Goal: Information Seeking & Learning: Learn about a topic

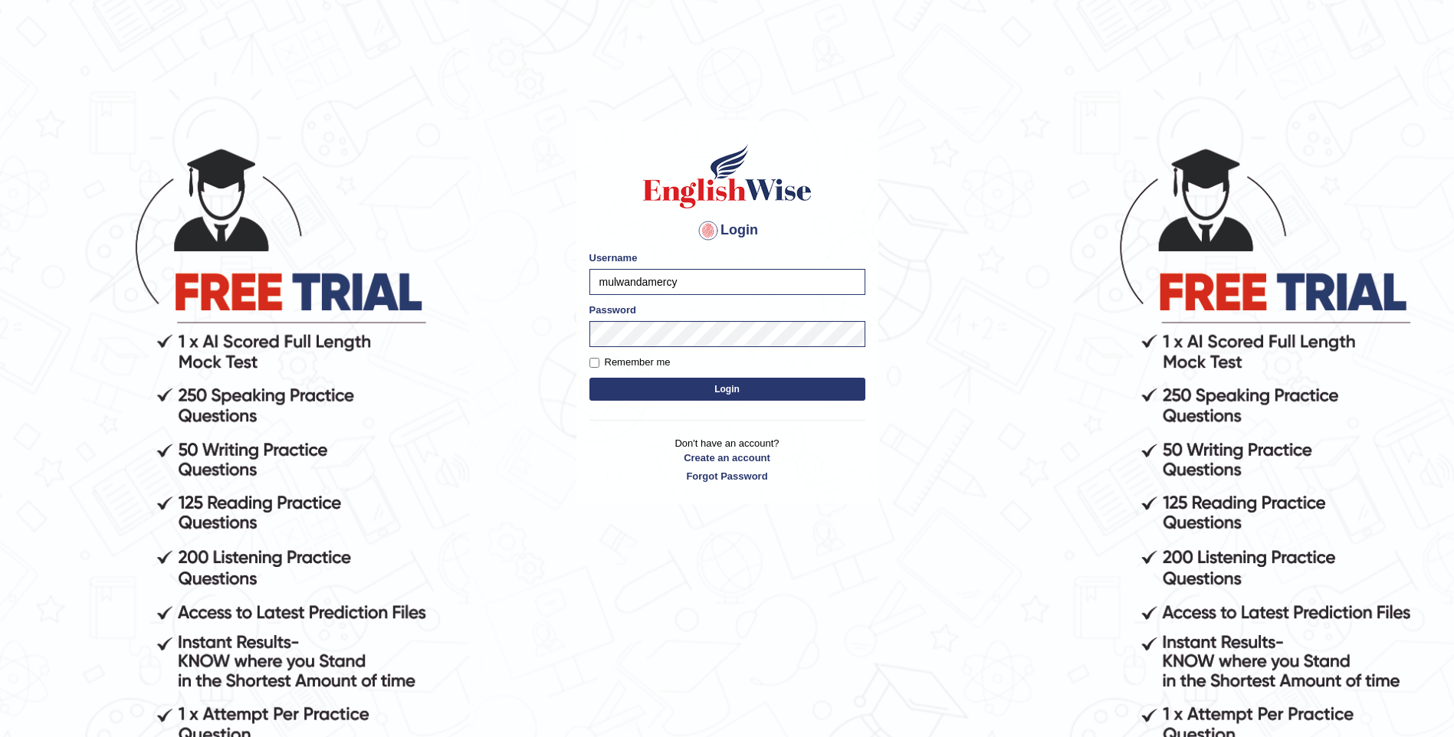
click at [656, 386] on button "Login" at bounding box center [727, 389] width 276 height 23
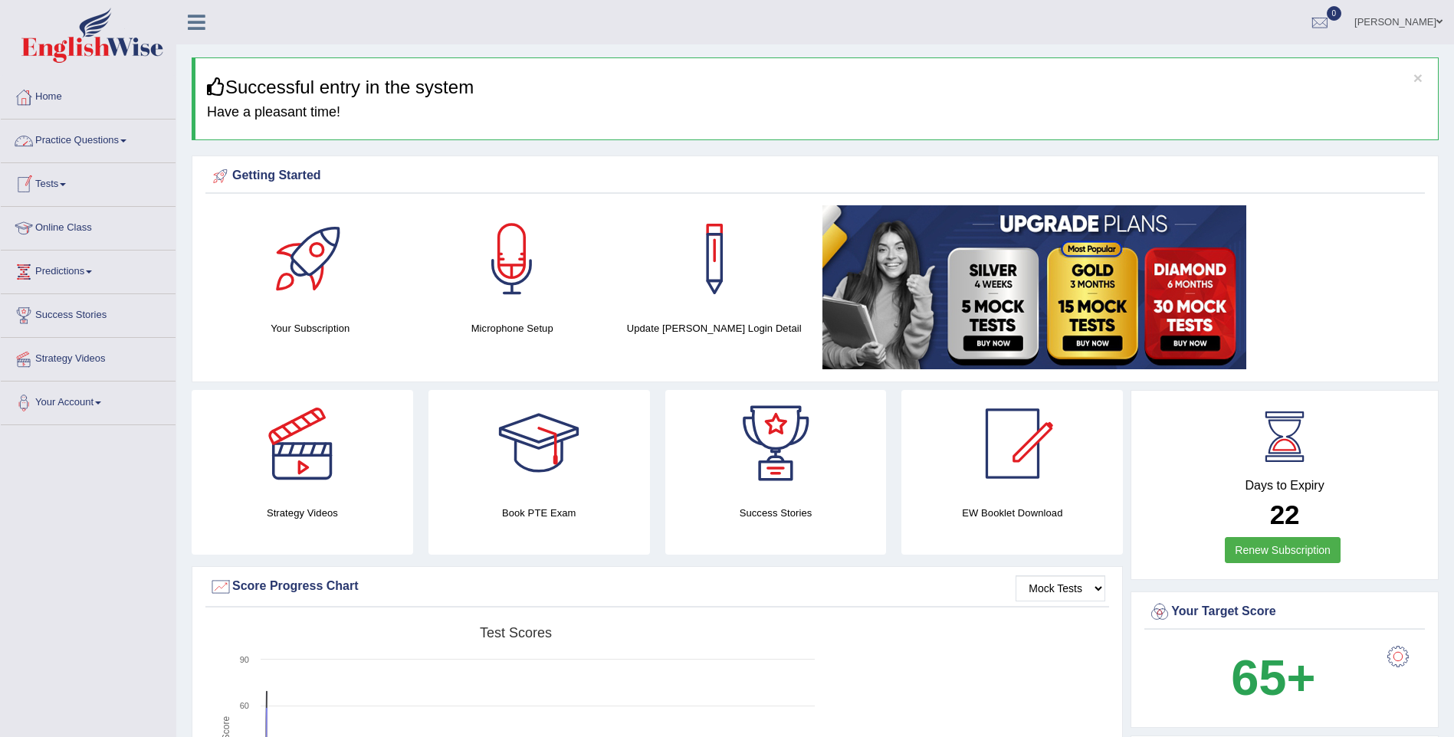
click at [103, 136] on link "Practice Questions" at bounding box center [88, 139] width 175 height 38
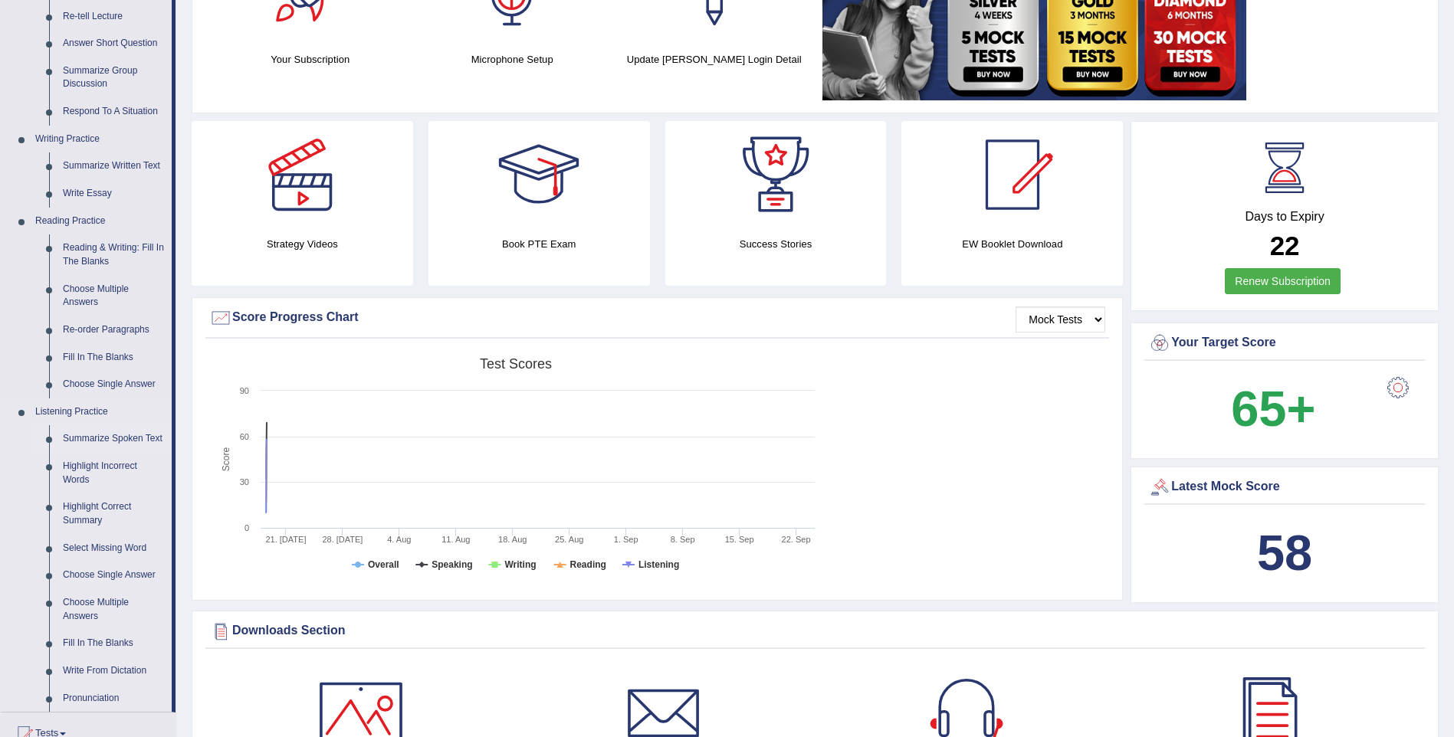
scroll to position [255, 0]
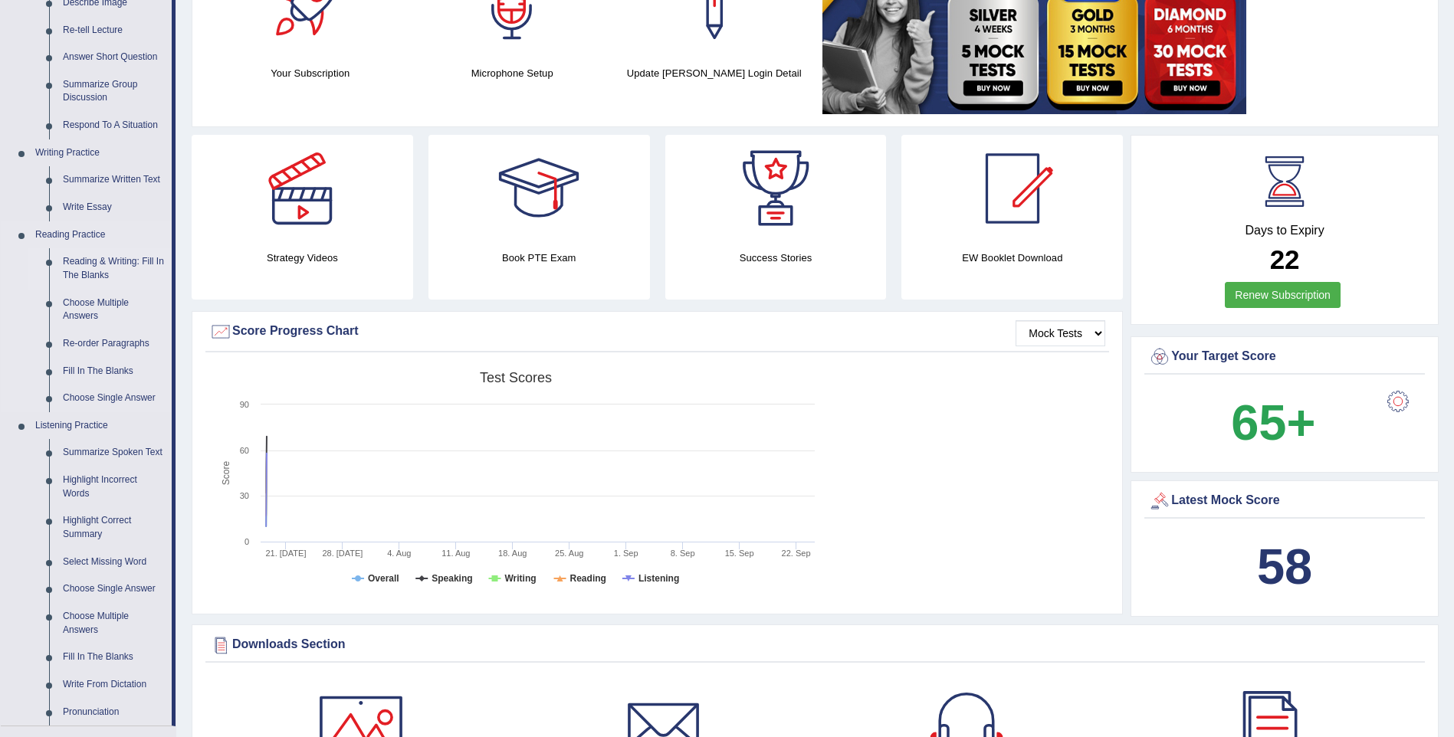
click at [88, 261] on link "Reading & Writing: Fill In The Blanks" at bounding box center [114, 268] width 116 height 41
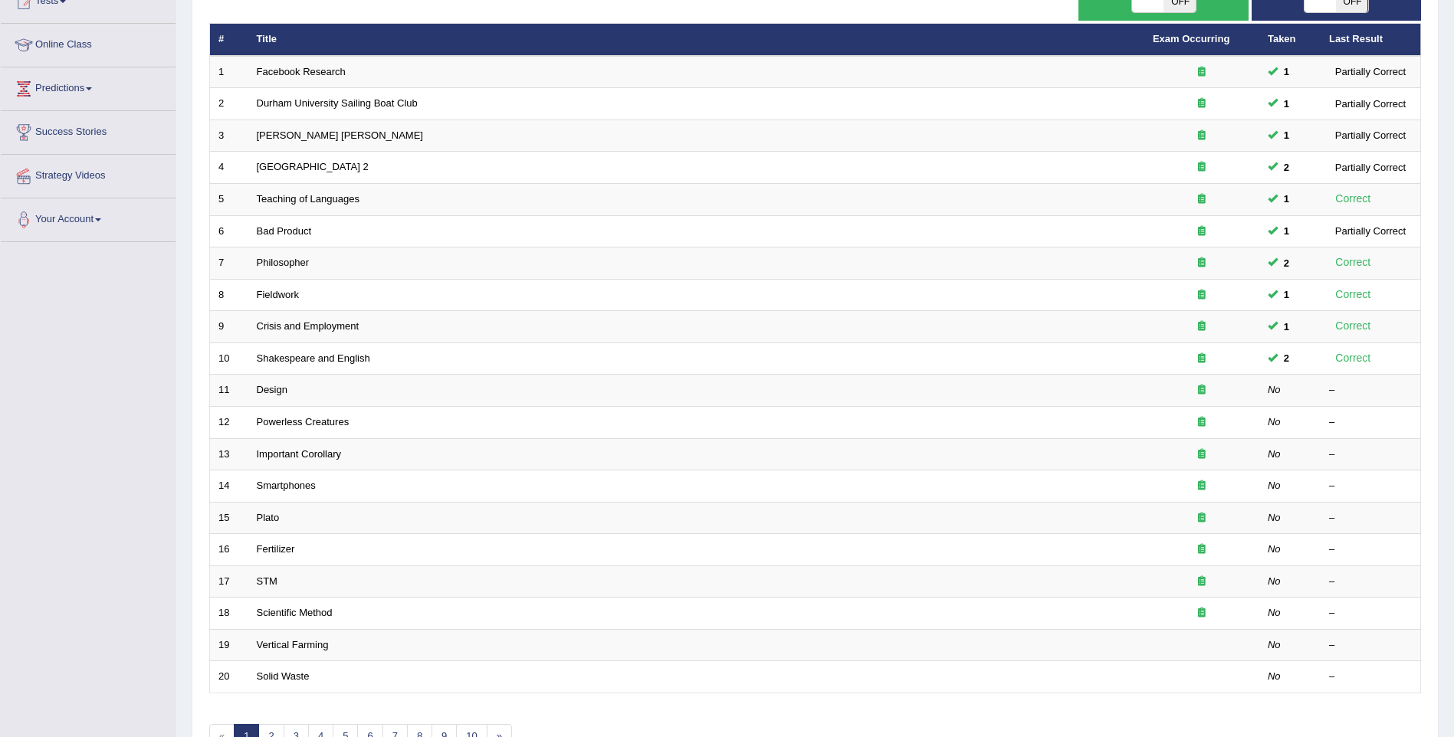
scroll to position [205, 0]
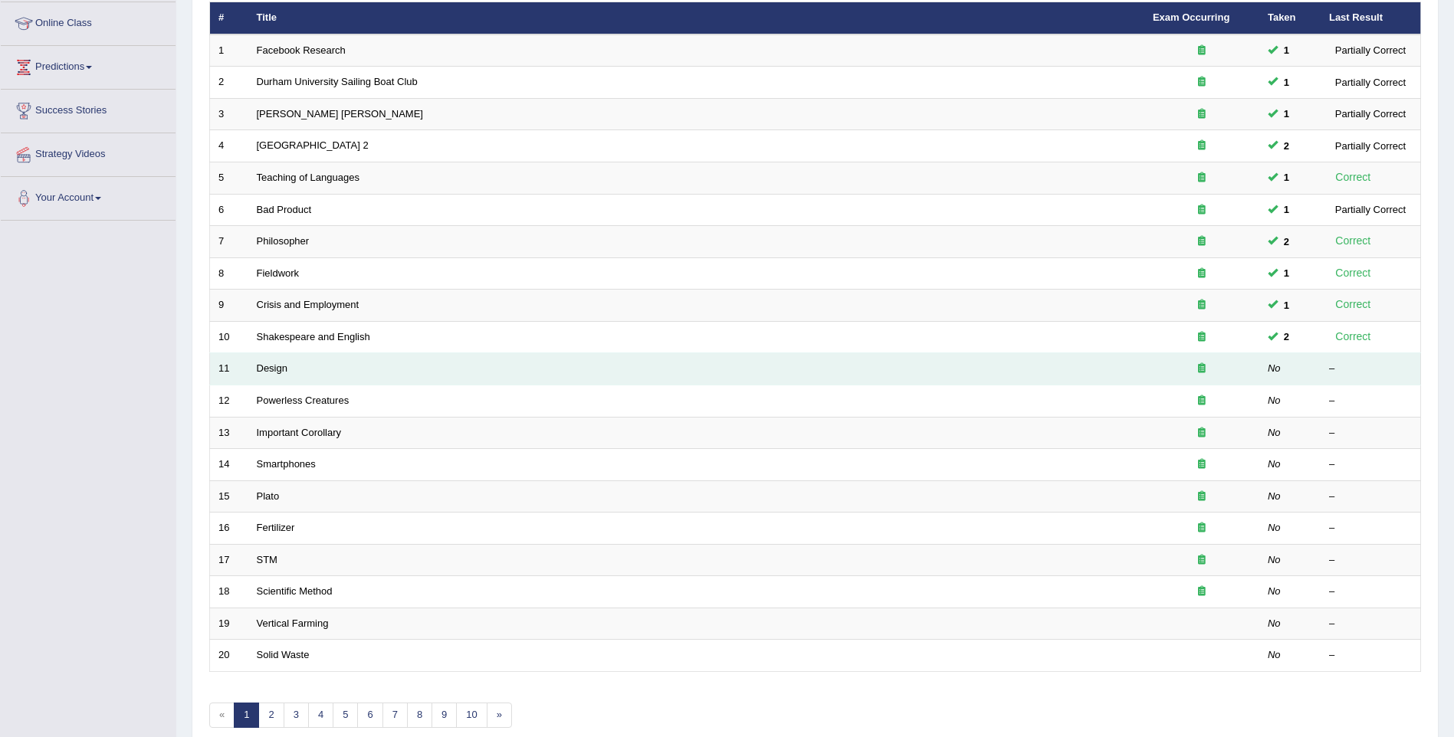
click at [255, 371] on td "Design" at bounding box center [696, 369] width 896 height 32
click at [263, 372] on link "Design" at bounding box center [272, 368] width 31 height 11
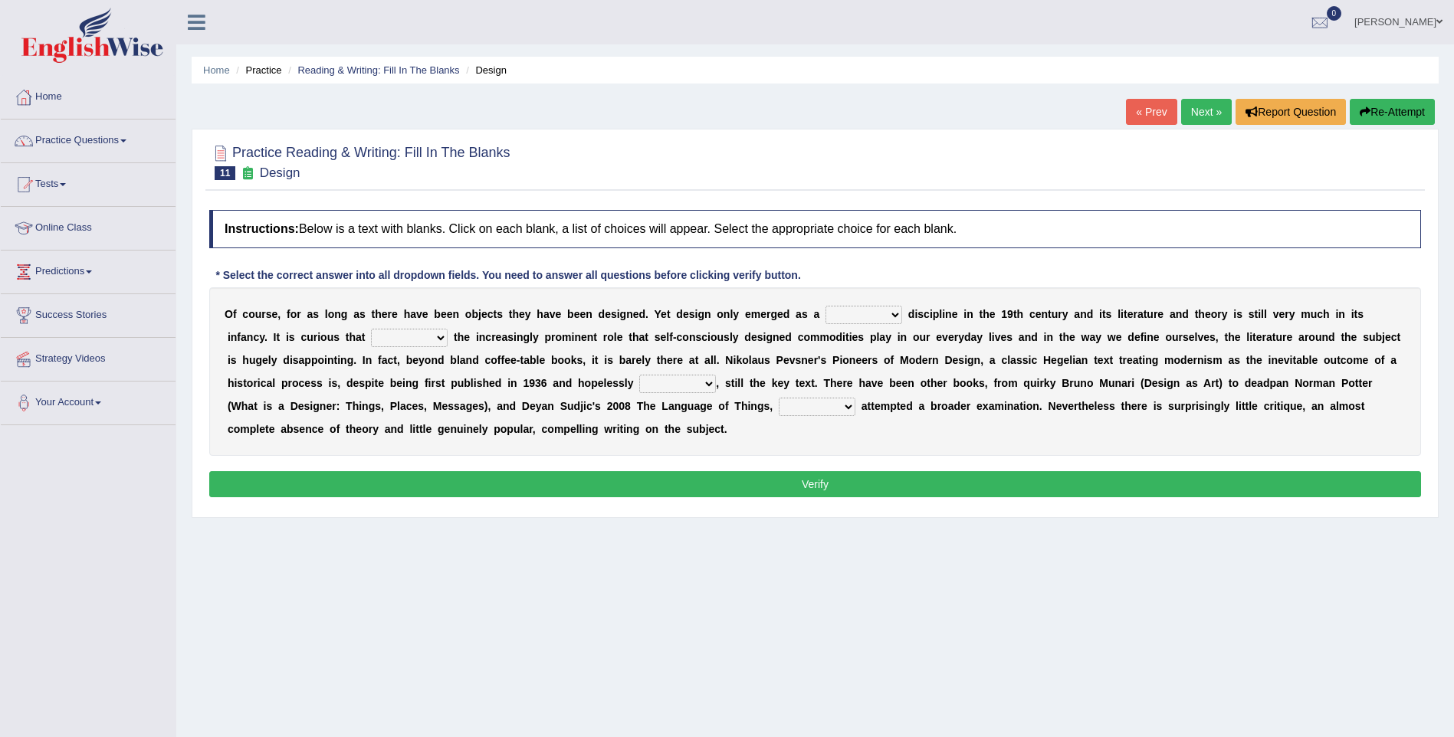
click at [826, 315] on select "bilateral ubiquitous foremost dedicated" at bounding box center [864, 315] width 77 height 18
select select "dedicated"
click at [826, 306] on select "bilateral ubiquitous foremost dedicated" at bounding box center [864, 315] width 77 height 18
click at [371, 334] on select "since despite within through" at bounding box center [409, 338] width 77 height 18
select select "through"
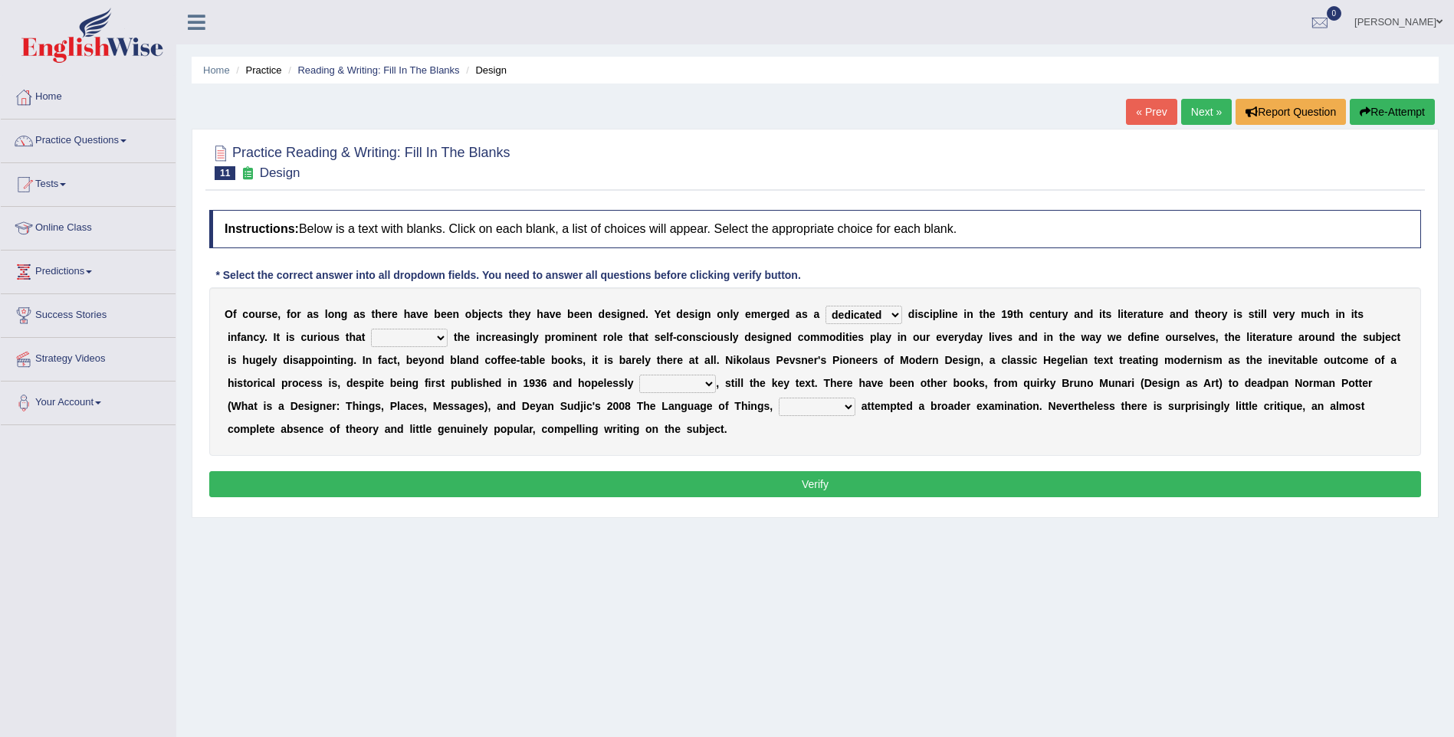
click at [371, 329] on select "since despite within through" at bounding box center [409, 338] width 77 height 18
click at [639, 384] on select "dates dating date dated" at bounding box center [677, 384] width 77 height 18
click at [55, 133] on link "Practice Questions" at bounding box center [88, 139] width 175 height 38
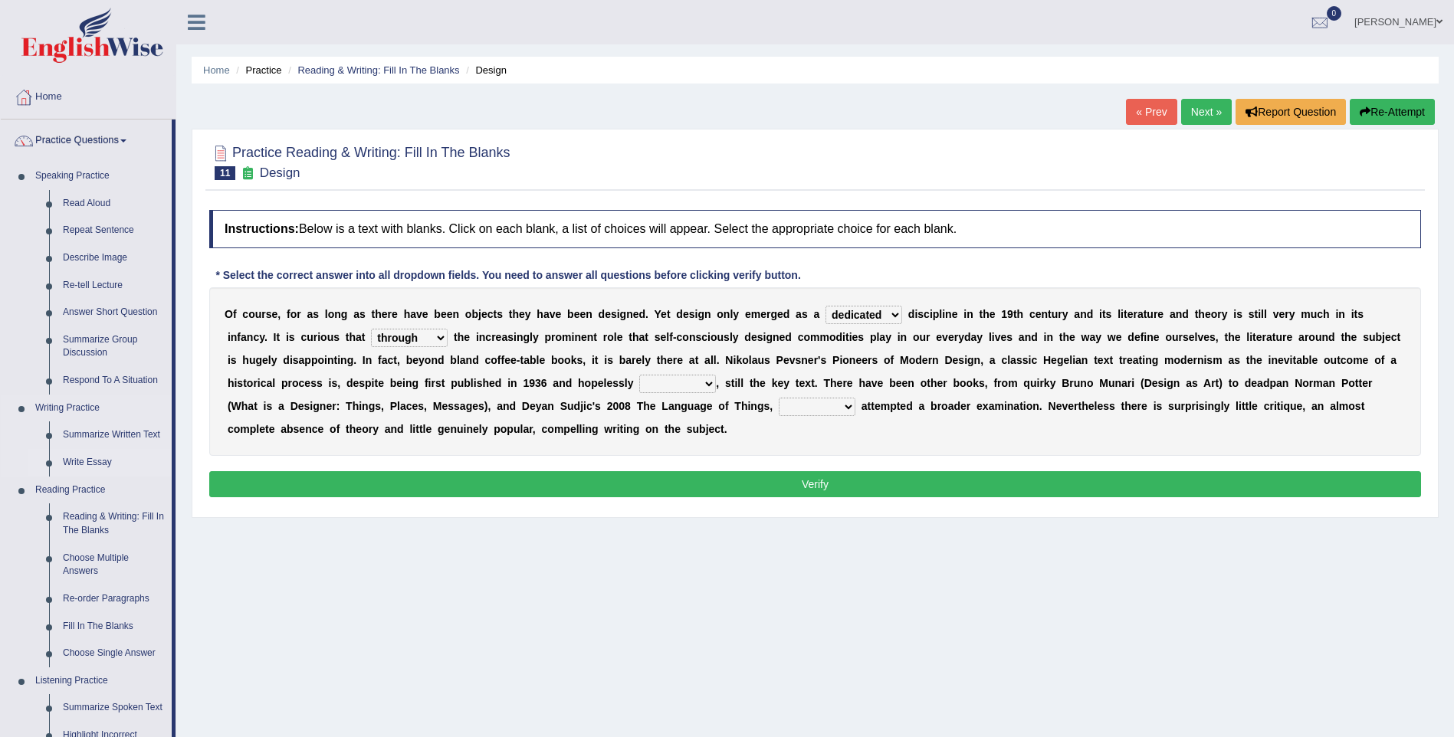
click at [93, 461] on link "Write Essay" at bounding box center [114, 463] width 116 height 28
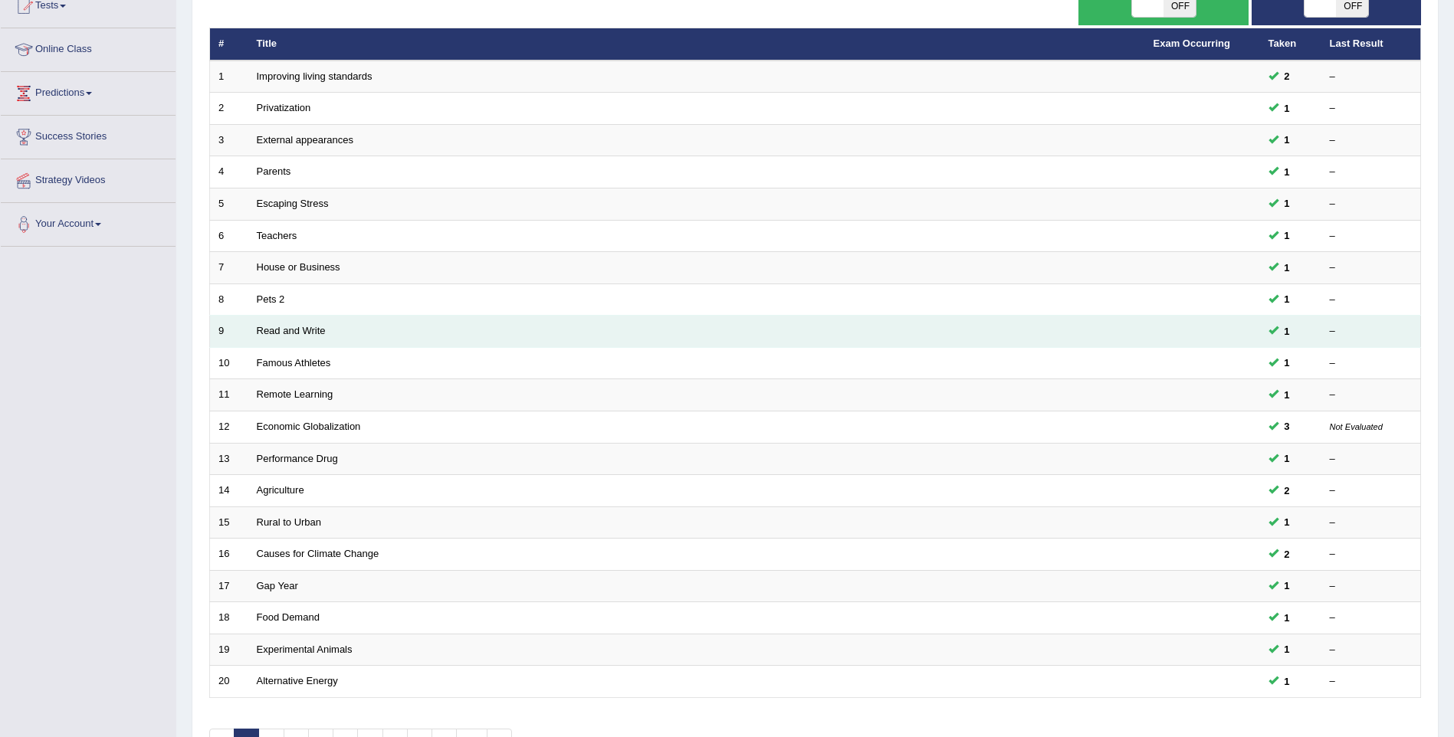
scroll to position [277, 0]
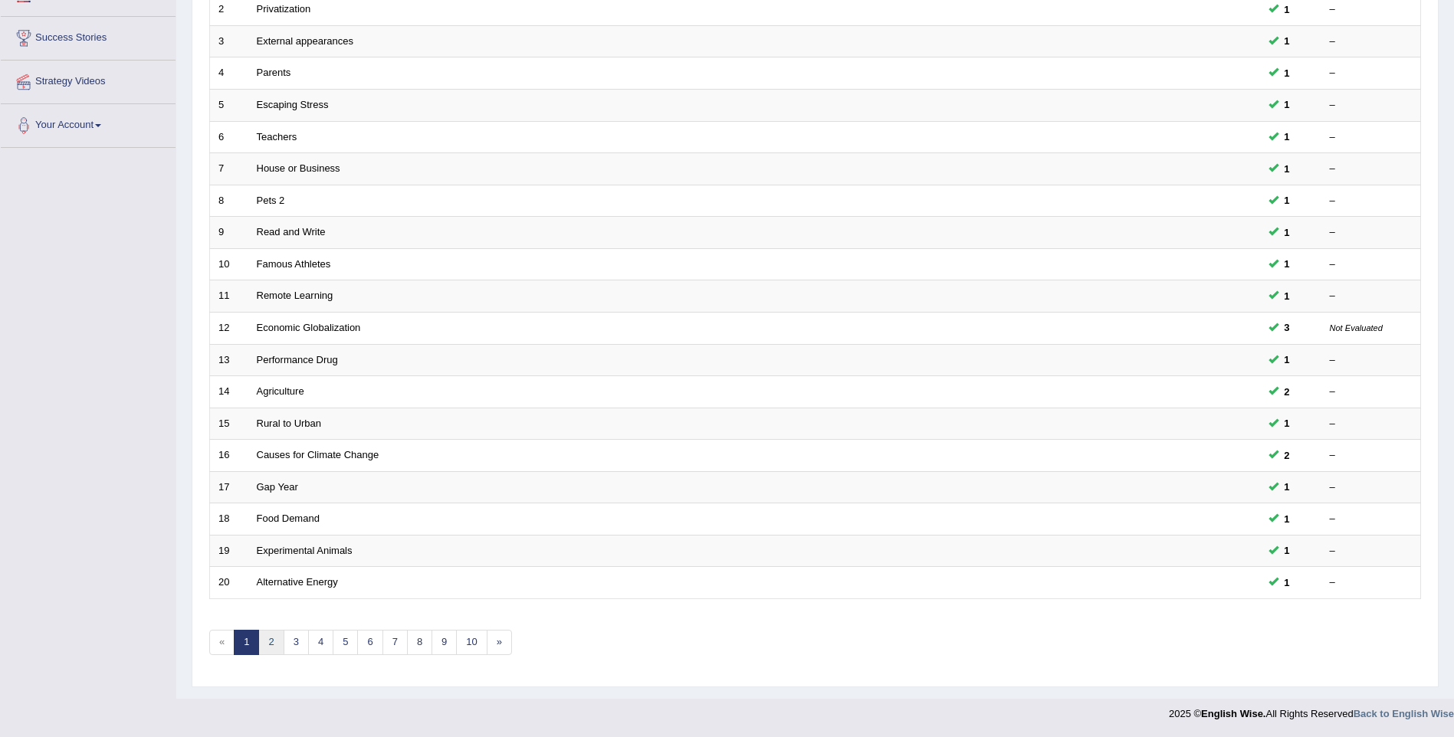
click at [264, 645] on link "2" at bounding box center [270, 642] width 25 height 25
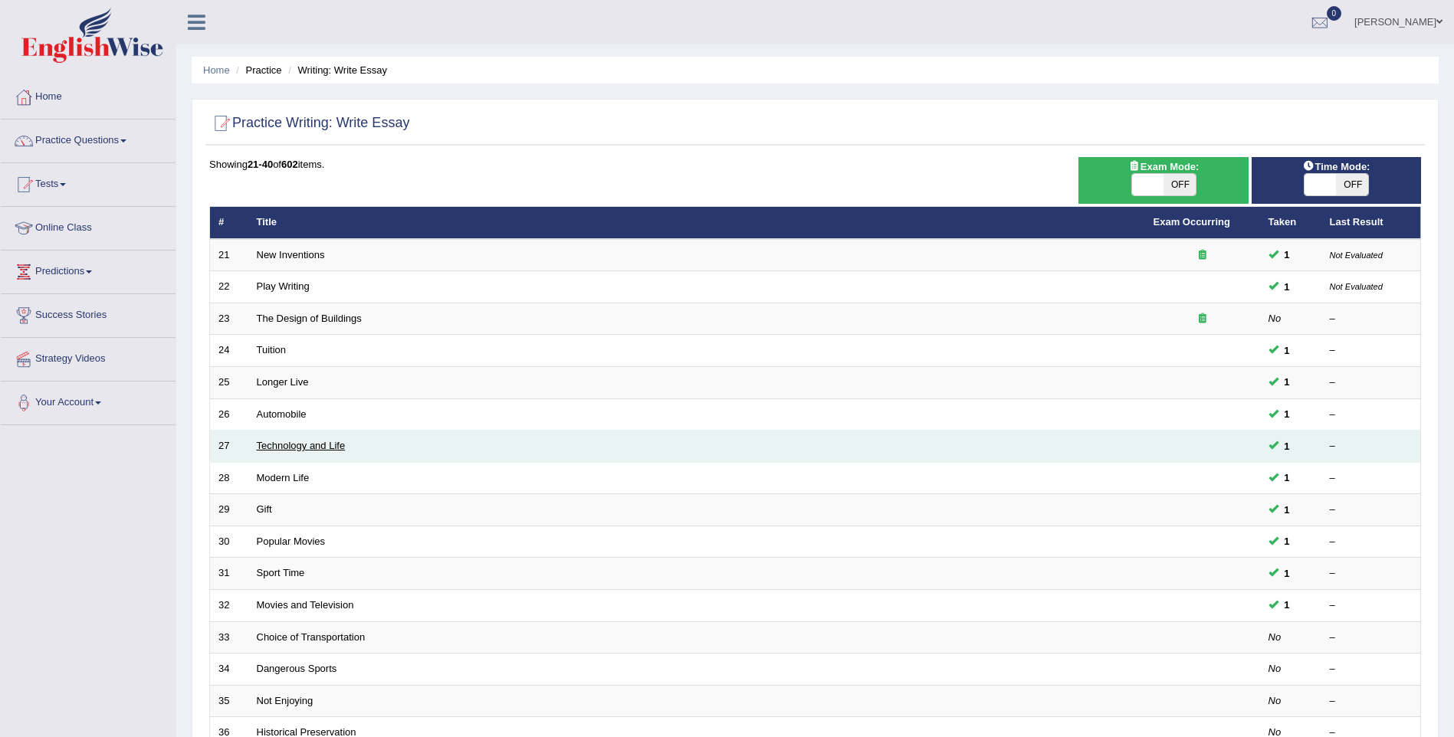
click at [302, 447] on link "Technology and Life" at bounding box center [301, 445] width 89 height 11
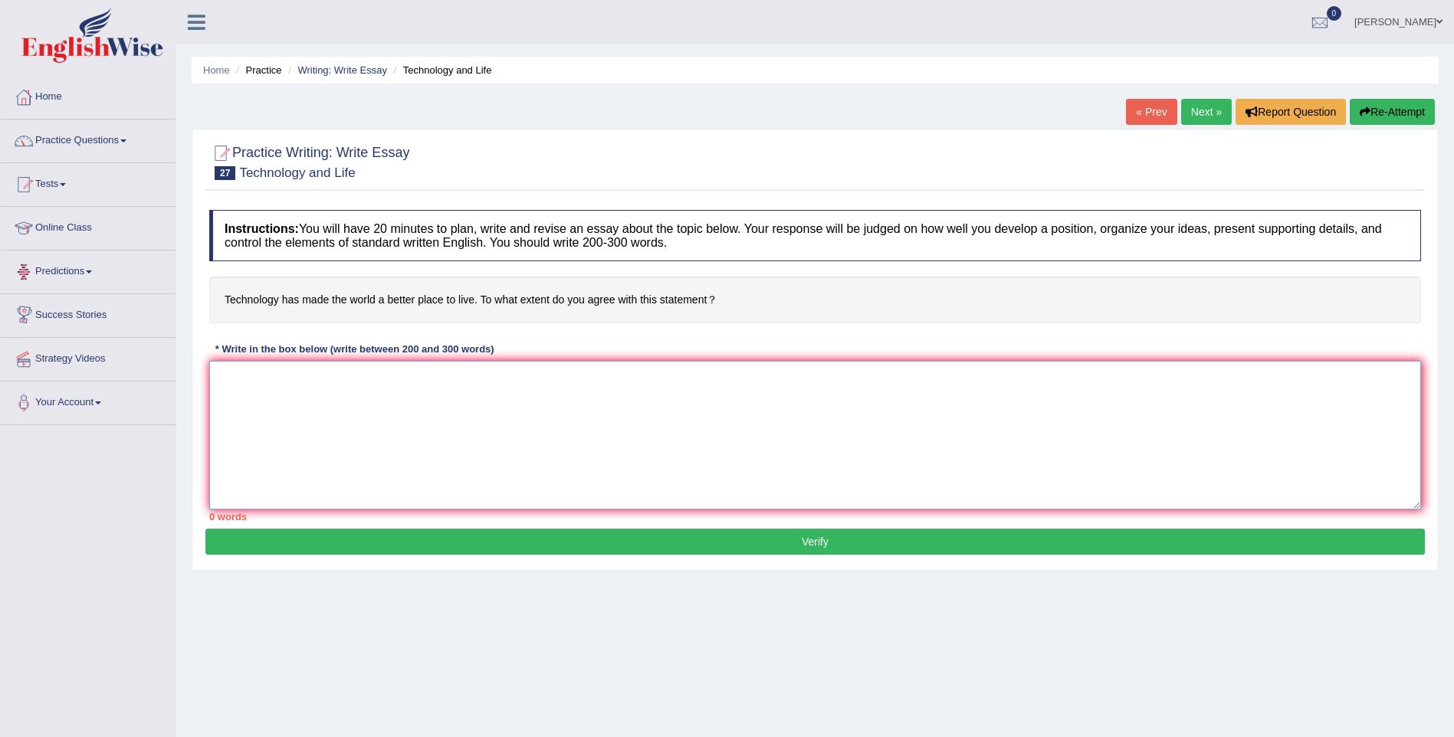
click at [259, 388] on textarea at bounding box center [815, 435] width 1212 height 149
click at [446, 371] on textarea "In [DATE] complex world, numerous issues and subject to debate" at bounding box center [815, 435] width 1212 height 149
click at [579, 376] on textarea "In [DATE] complex world, numerous issues and topics are subject to debate" at bounding box center [815, 435] width 1212 height 149
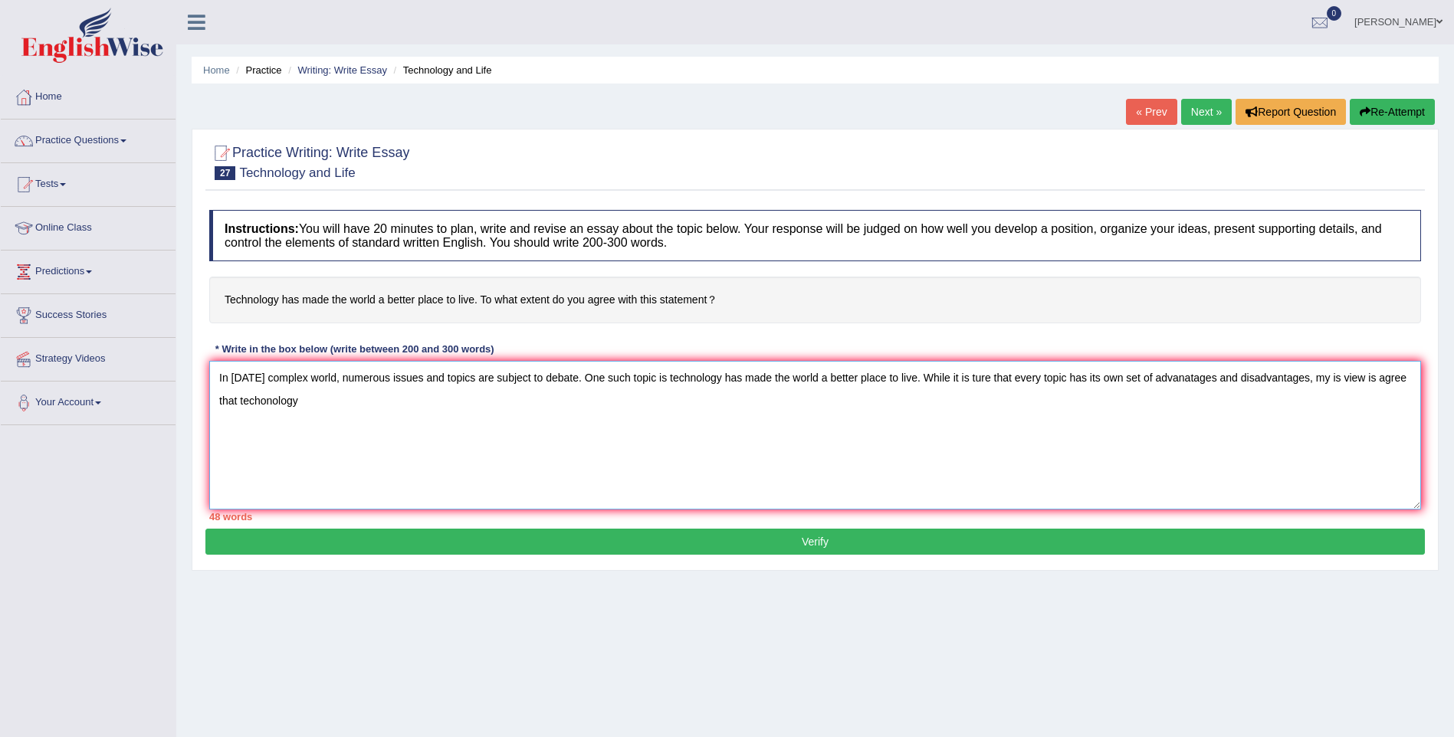
click at [268, 402] on textarea "In [DATE] complex world, numerous issues and topics are subject to debate. One …" at bounding box center [815, 435] width 1212 height 149
click at [313, 405] on textarea "In [DATE] complex world, numerous issues and topics are subject to debate. One …" at bounding box center [815, 435] width 1212 height 149
click at [458, 402] on textarea "In [DATE] complex world, numerous issues and topics are subject to debate. One …" at bounding box center [815, 435] width 1212 height 149
click at [507, 403] on textarea "In [DATE] complex world, numerous issues and topics are subject to debate. One …" at bounding box center [815, 435] width 1212 height 149
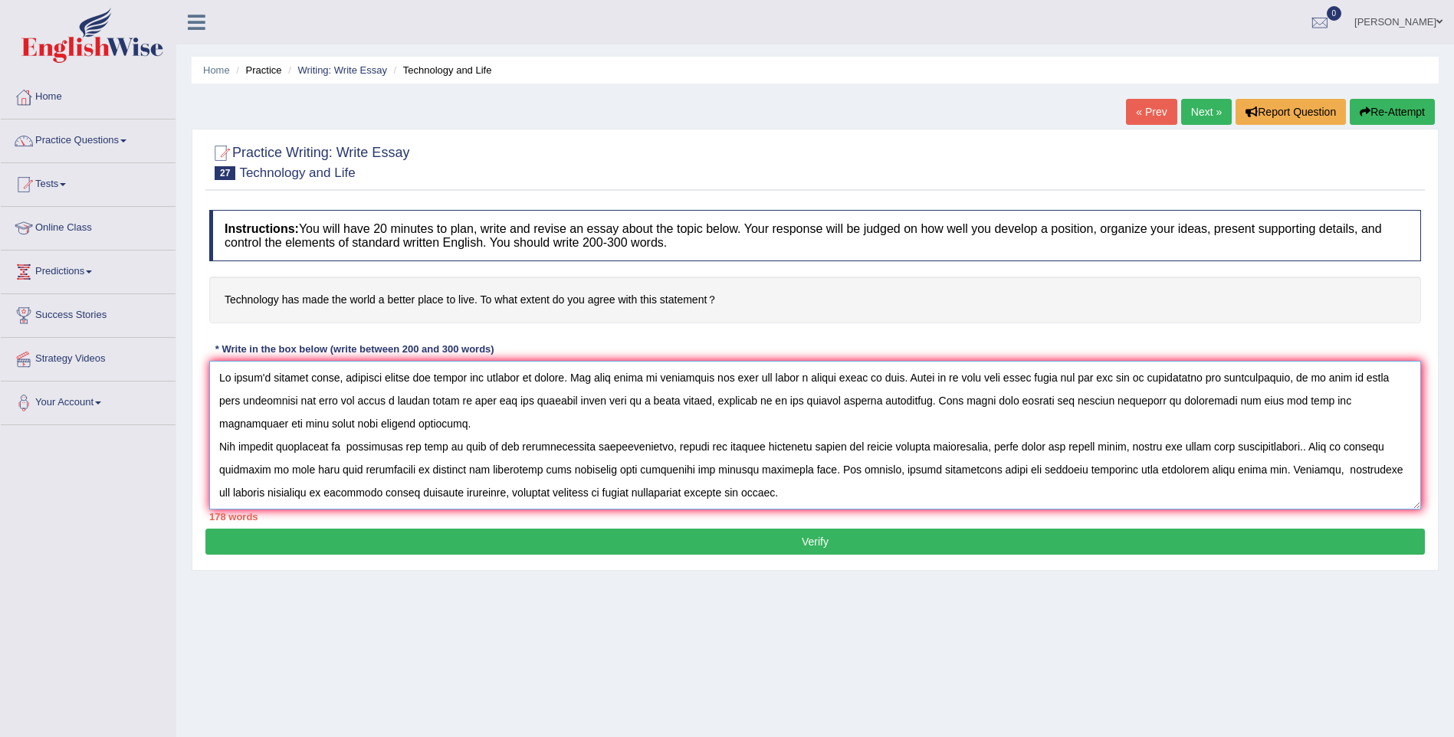
scroll to position [14, 0]
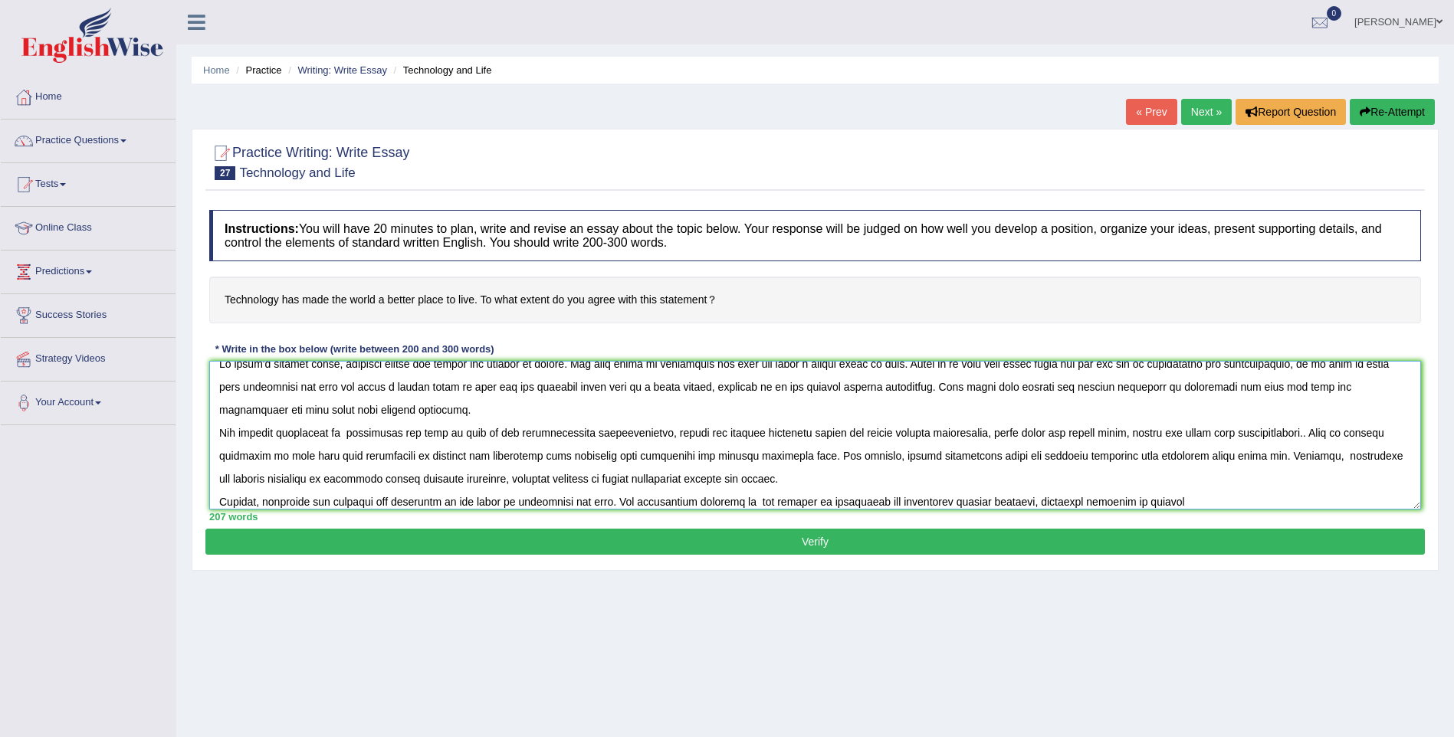
click at [1127, 499] on textarea at bounding box center [815, 435] width 1212 height 149
click at [1197, 498] on textarea at bounding box center [815, 435] width 1212 height 149
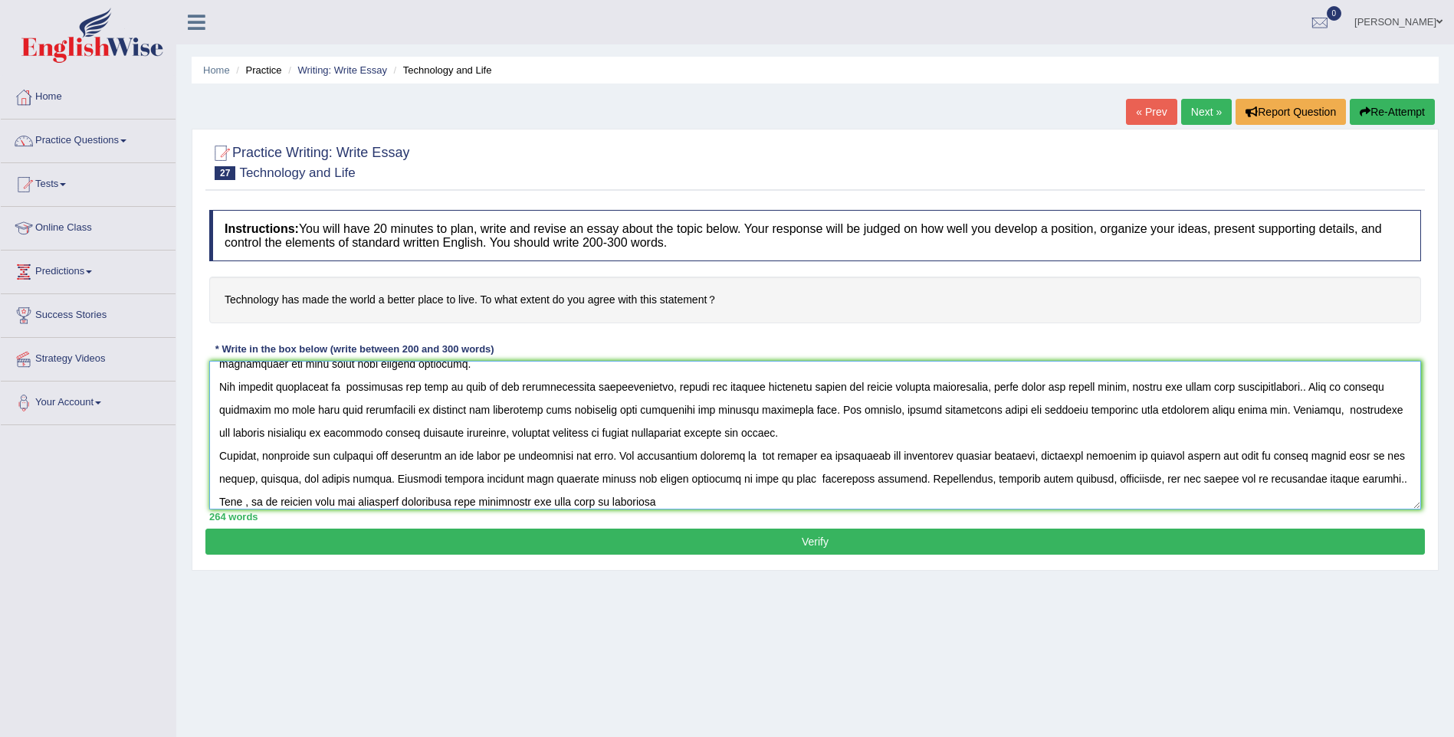
scroll to position [83, 0]
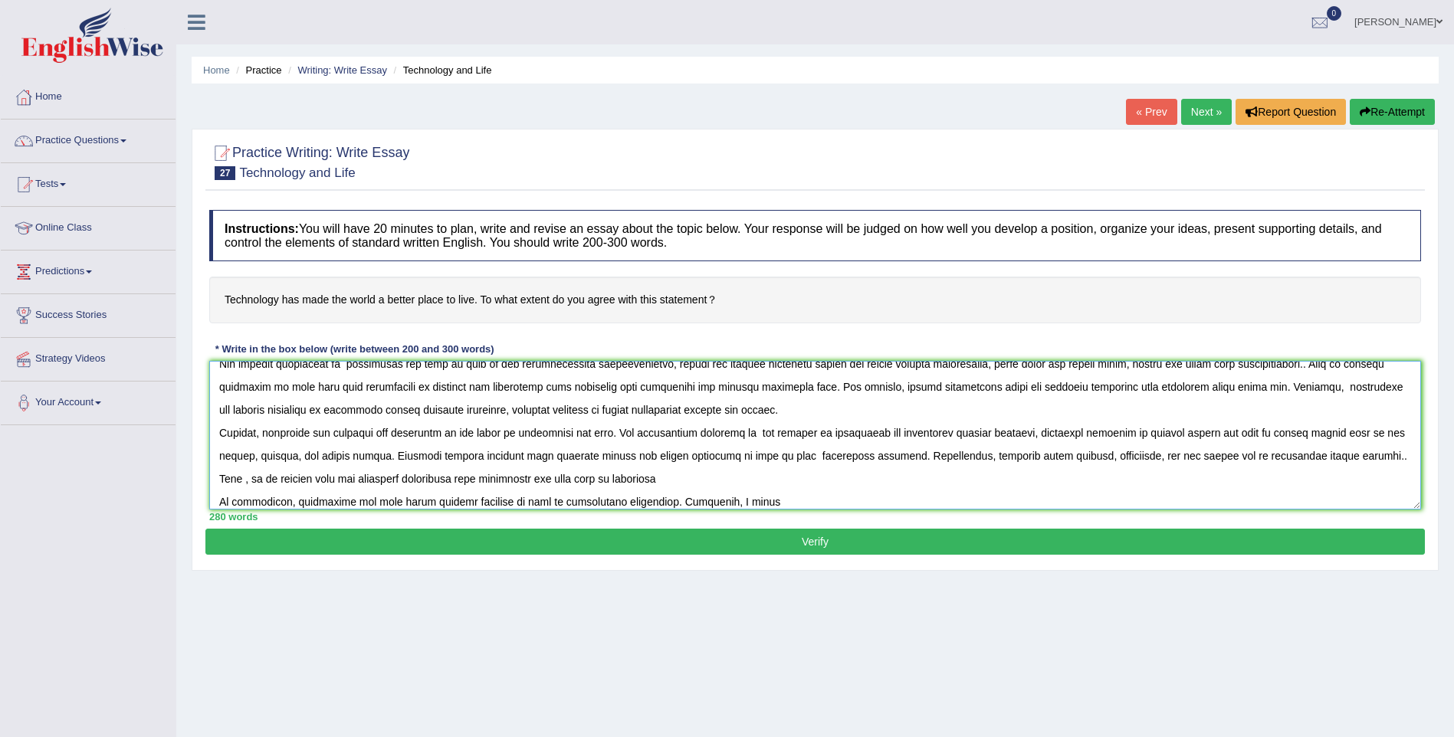
click at [702, 499] on textarea at bounding box center [815, 435] width 1212 height 149
click at [798, 481] on textarea at bounding box center [815, 435] width 1212 height 149
click at [785, 494] on textarea at bounding box center [815, 435] width 1212 height 149
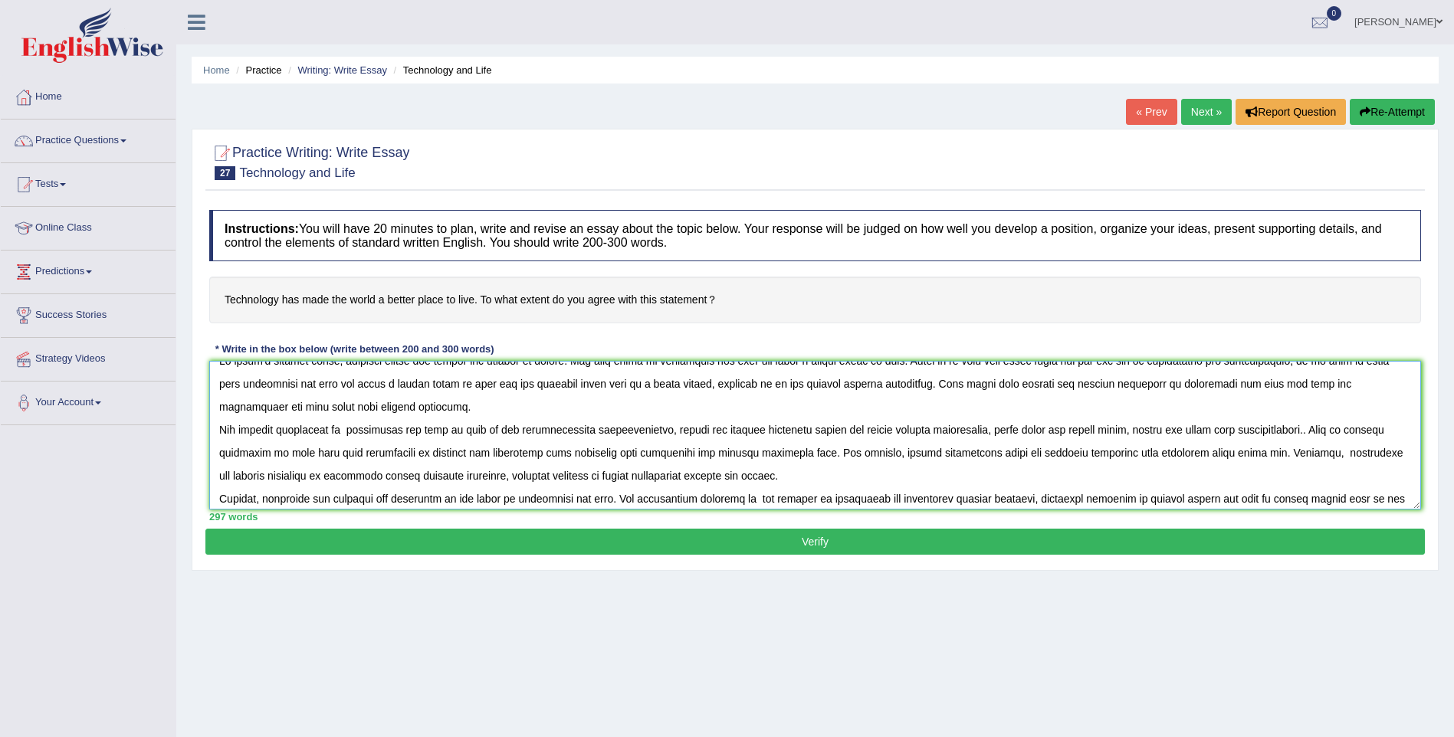
scroll to position [0, 0]
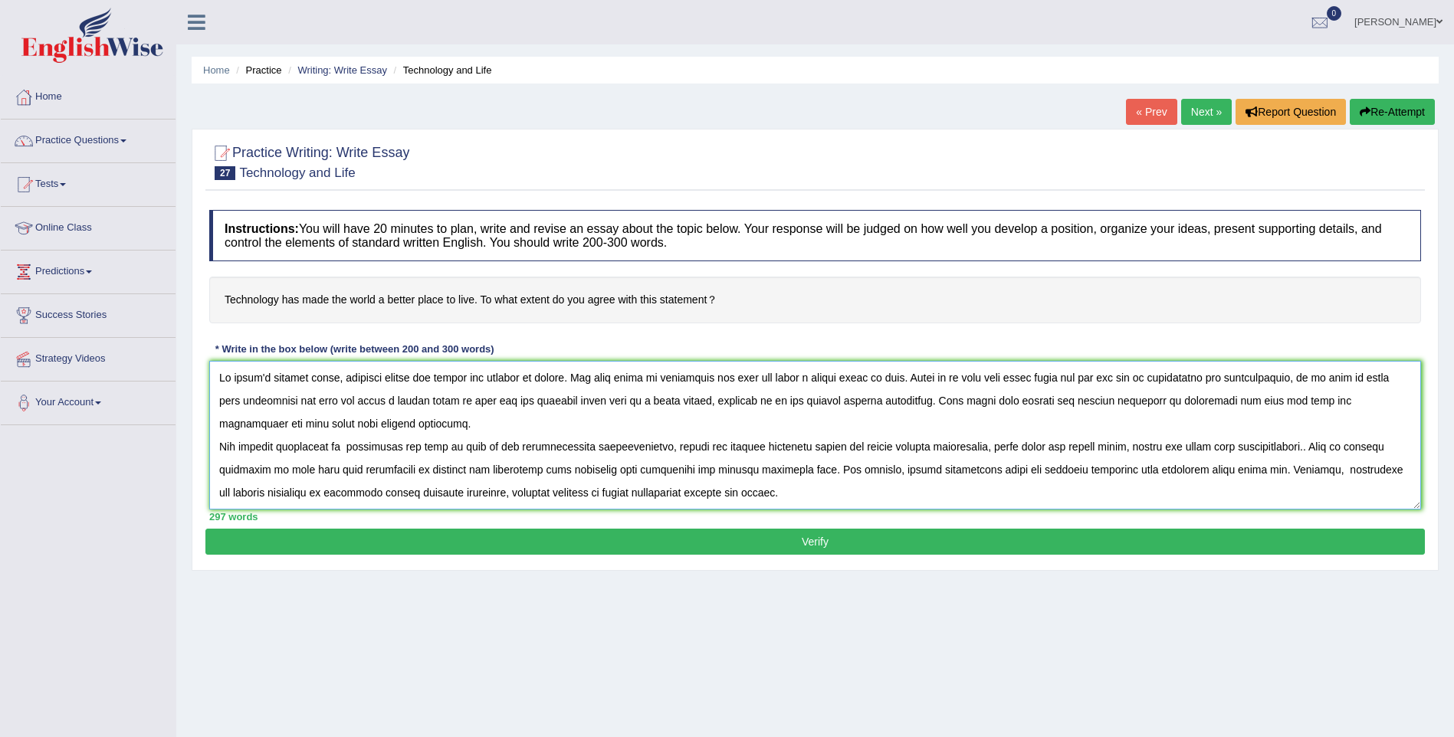
click at [771, 396] on textarea at bounding box center [815, 435] width 1212 height 149
drag, startPoint x: 739, startPoint y: 404, endPoint x: 953, endPoint y: 394, distance: 214.1
click at [953, 394] on textarea at bounding box center [815, 435] width 1212 height 149
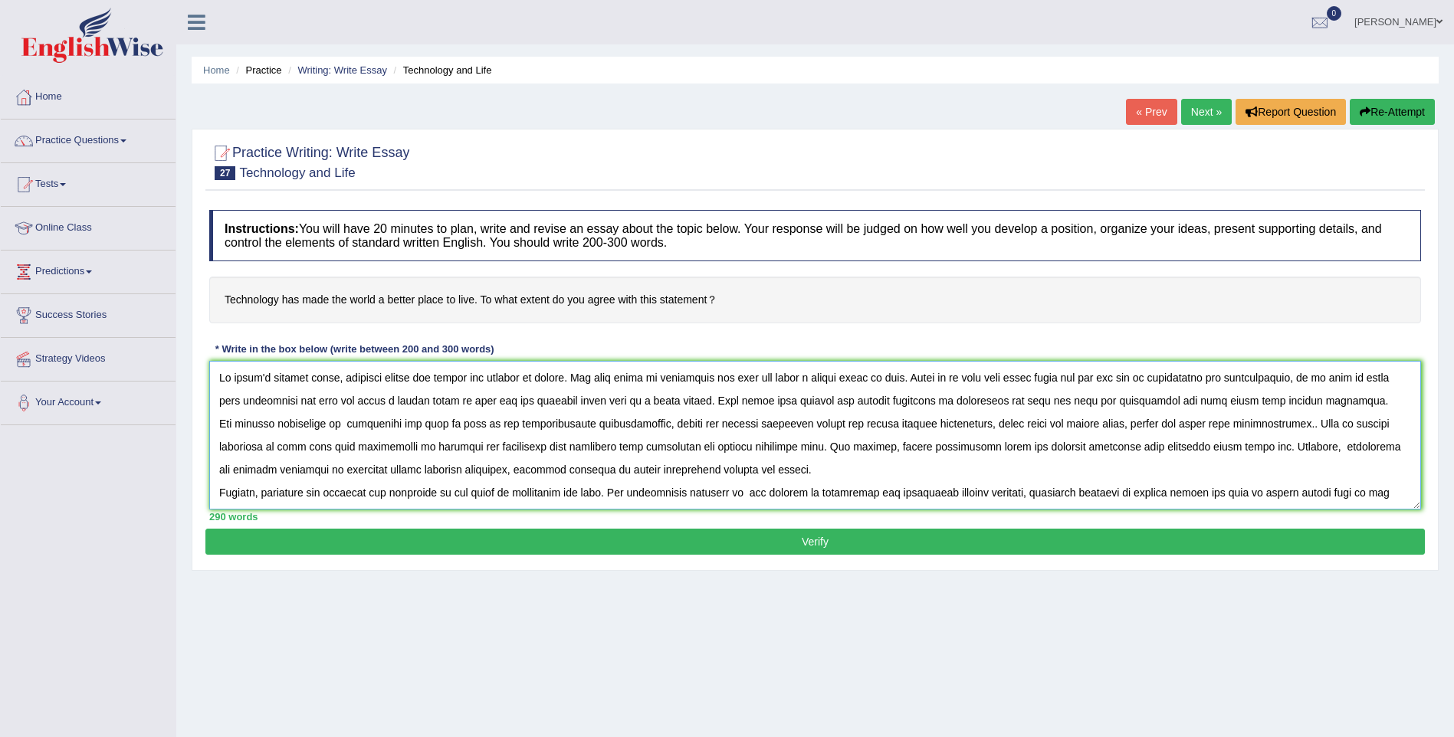
click at [1058, 394] on textarea at bounding box center [815, 435] width 1212 height 149
click at [1190, 401] on textarea at bounding box center [815, 435] width 1212 height 149
click at [1318, 423] on textarea at bounding box center [815, 435] width 1212 height 149
click at [303, 444] on textarea at bounding box center [815, 435] width 1212 height 149
click at [965, 443] on textarea at bounding box center [815, 435] width 1212 height 149
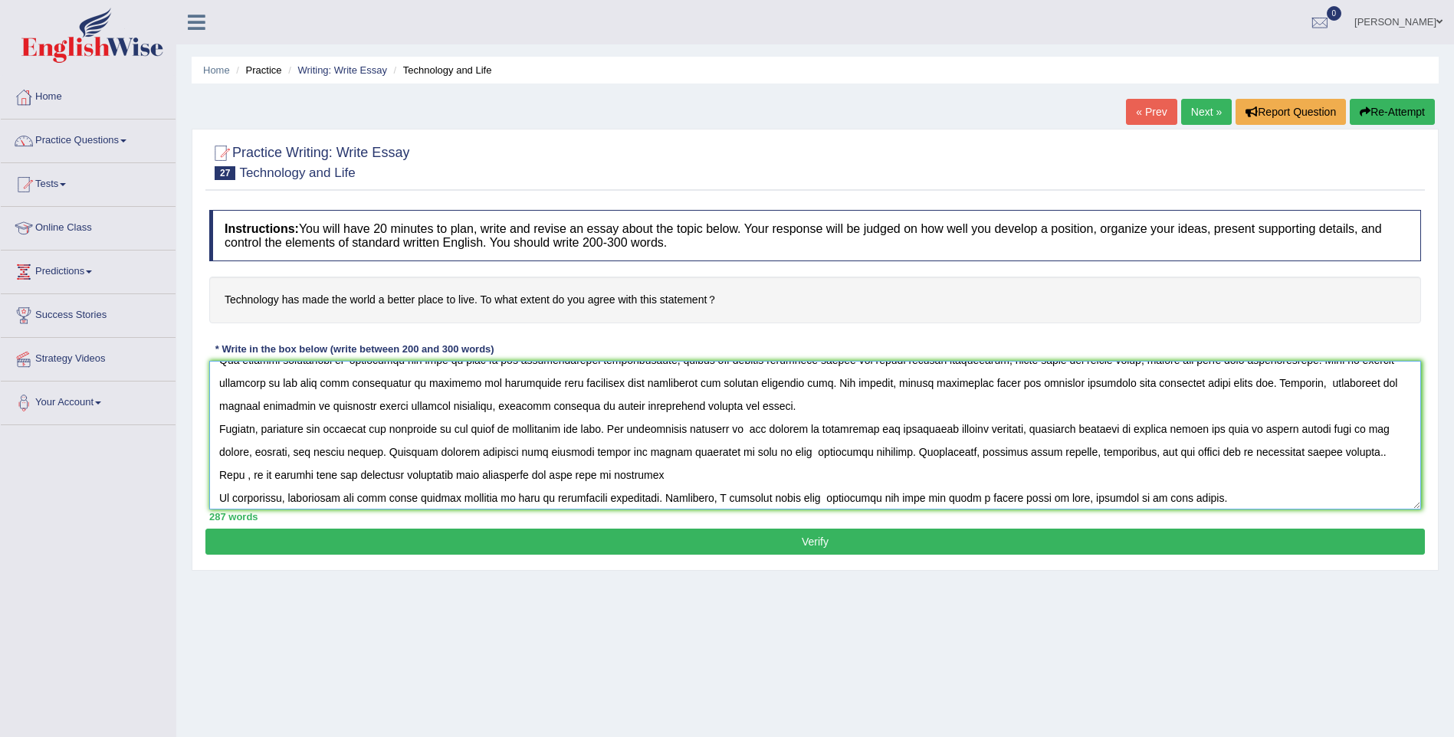
scroll to position [69, 0]
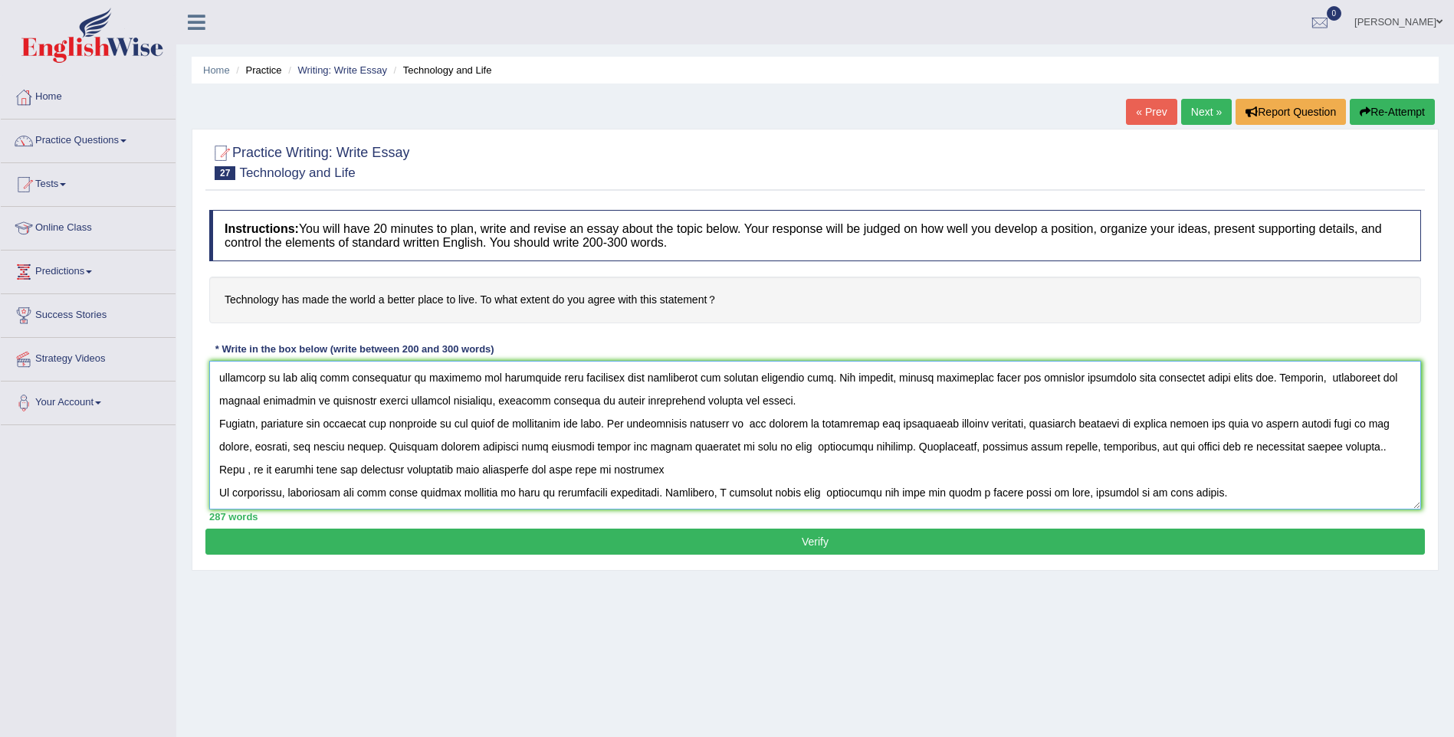
click at [1357, 447] on textarea at bounding box center [815, 435] width 1212 height 149
click at [1381, 445] on textarea at bounding box center [815, 435] width 1212 height 149
click at [1385, 449] on textarea at bounding box center [815, 435] width 1212 height 149
type textarea "In [DATE] complex world, numerous issues and topics are subject to debate. One …"
click at [505, 543] on button "Verify" at bounding box center [814, 542] width 1219 height 26
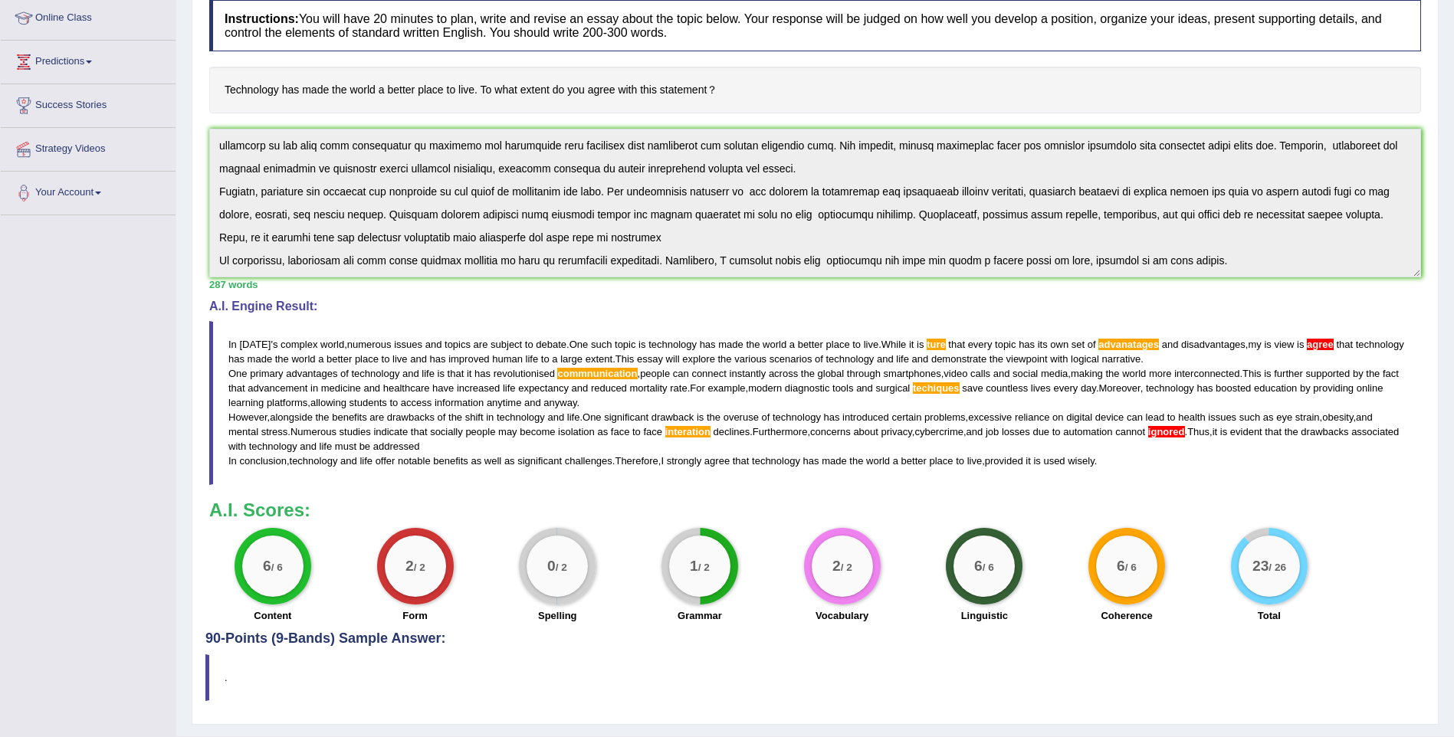
scroll to position [205, 0]
